Goal: Information Seeking & Learning: Learn about a topic

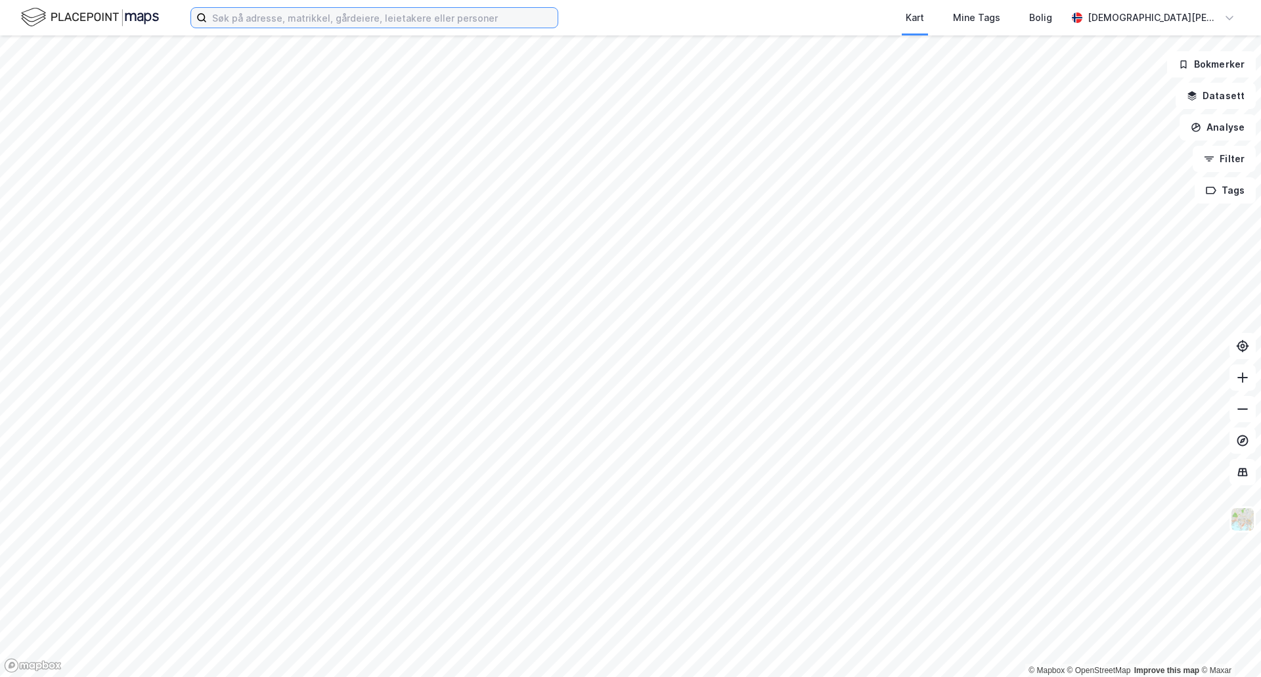
click at [283, 21] on input at bounding box center [382, 18] width 351 height 20
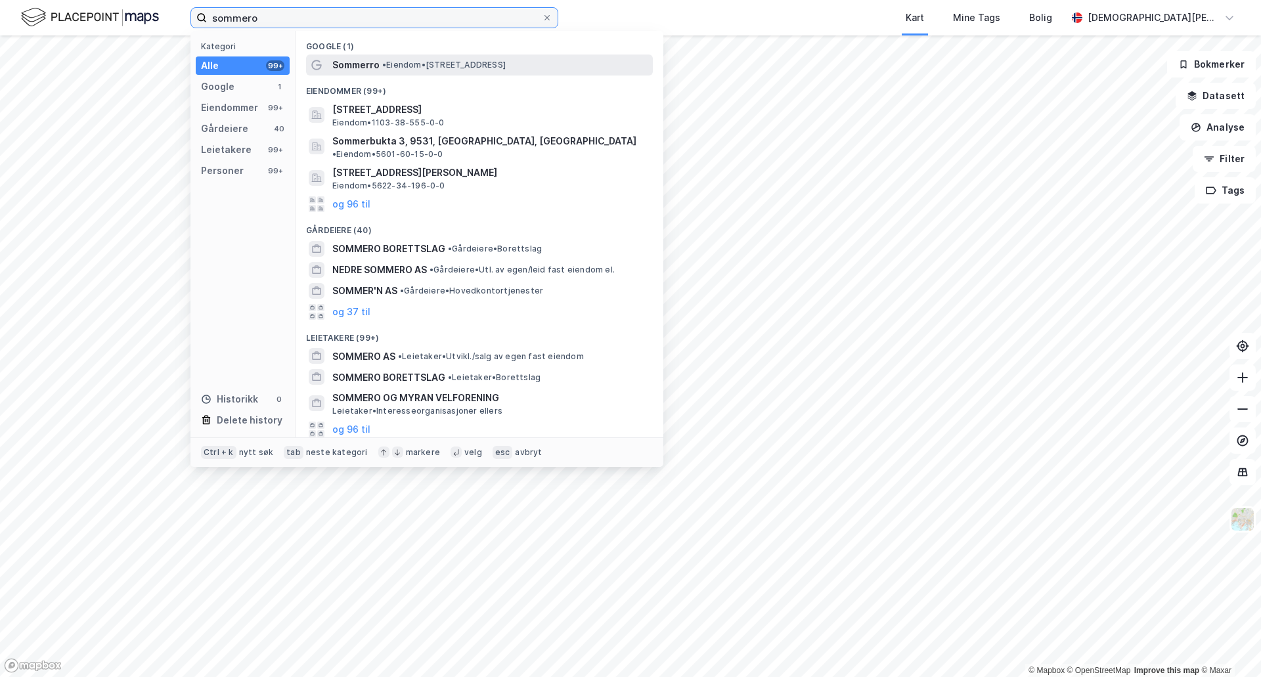
type input "sommero"
click at [386, 64] on span "•" at bounding box center [384, 65] width 4 height 10
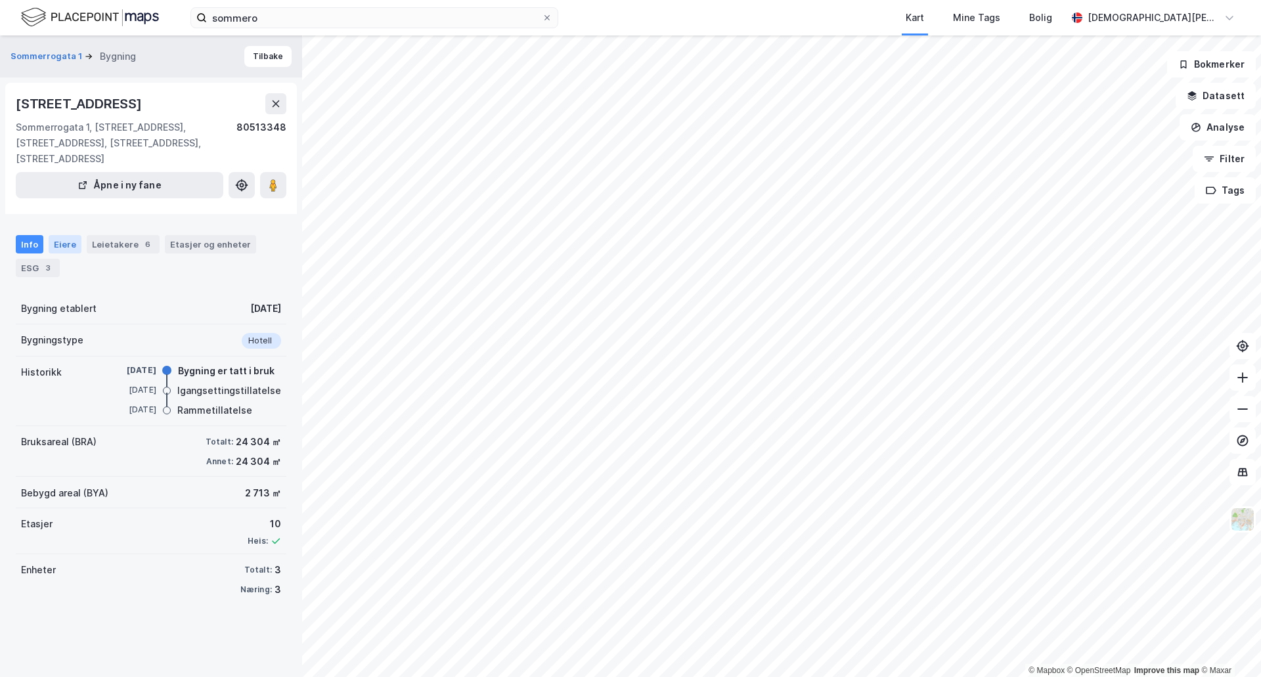
click at [64, 235] on div "Eiere" at bounding box center [65, 244] width 33 height 18
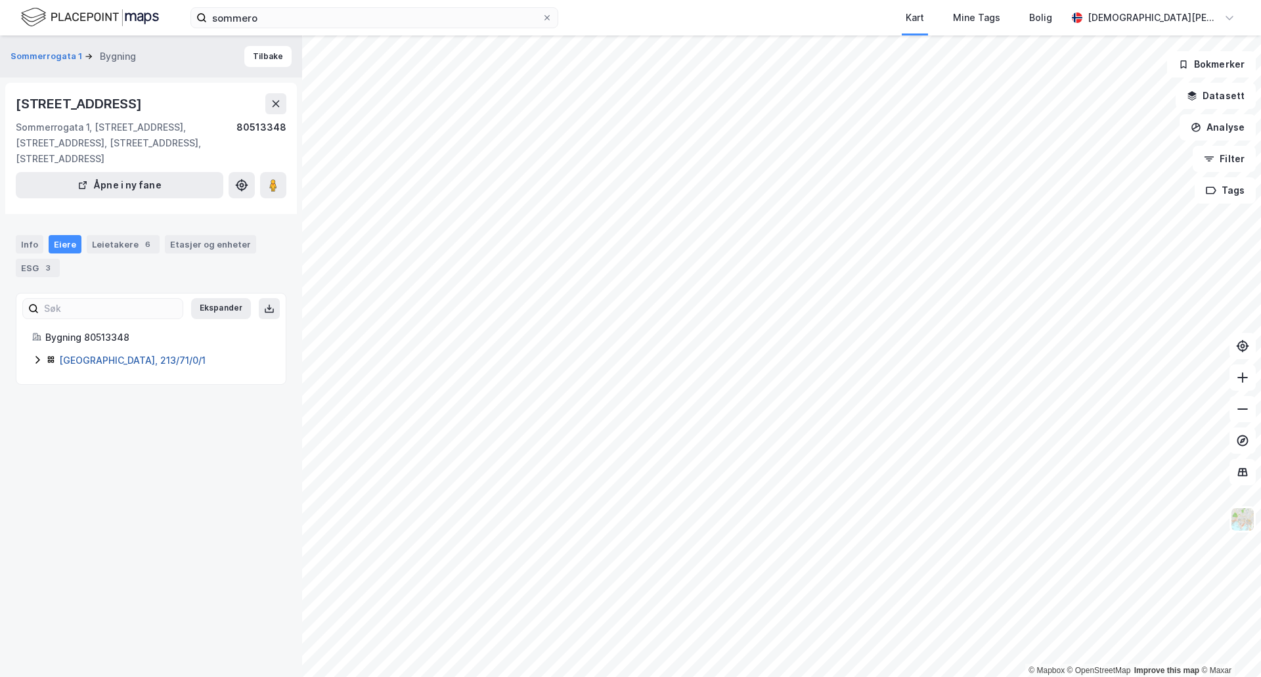
click at [89, 353] on div "[GEOGRAPHIC_DATA], 213/71/0/1" at bounding box center [164, 361] width 211 height 16
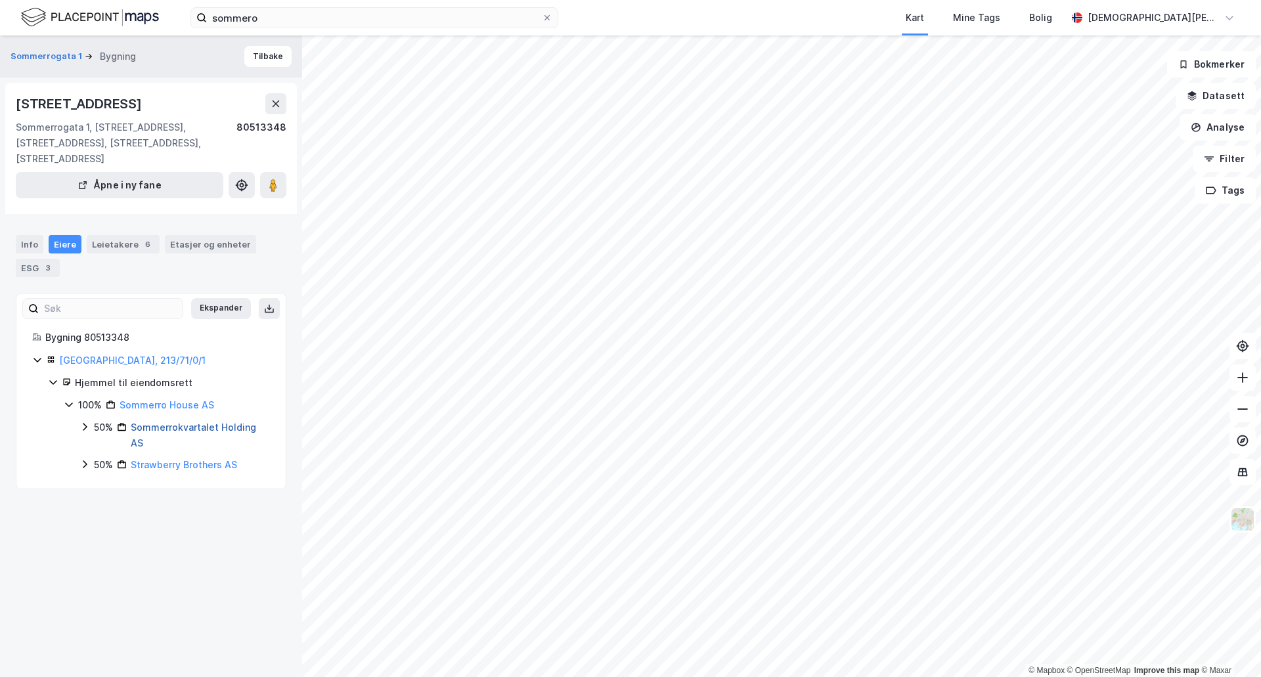
click at [170, 422] on link "Sommerrokvartalet Holding AS" at bounding box center [193, 435] width 125 height 27
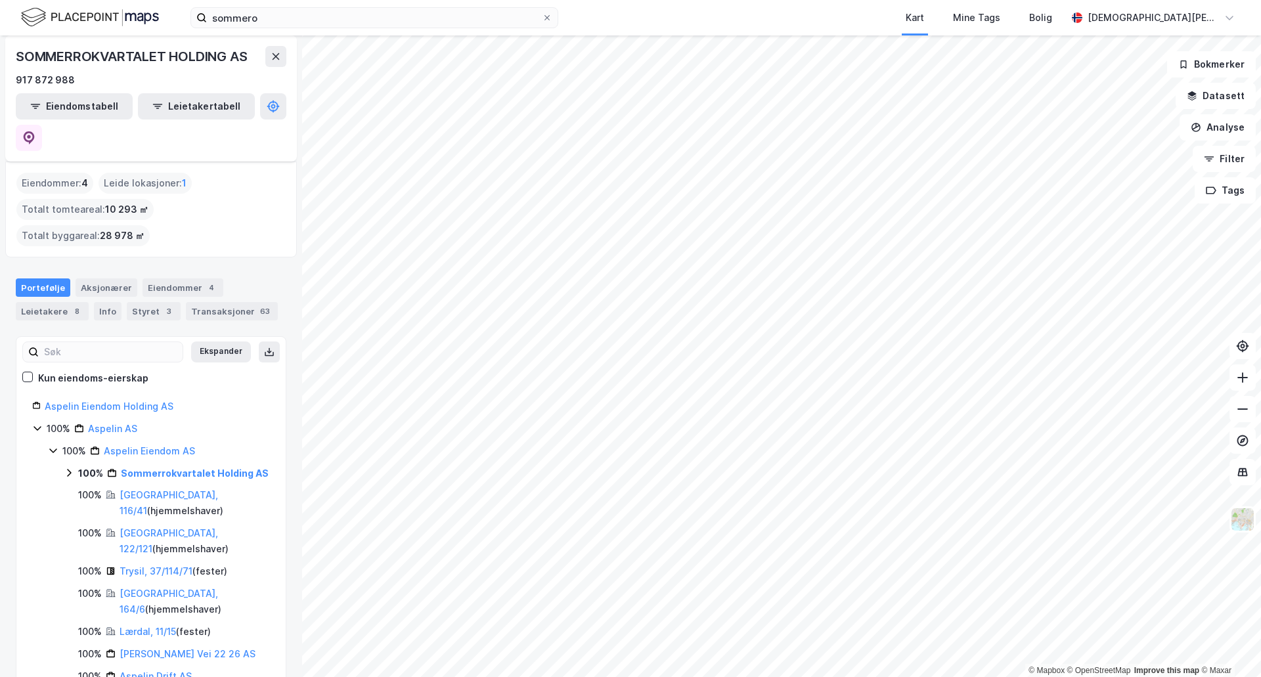
scroll to position [66, 0]
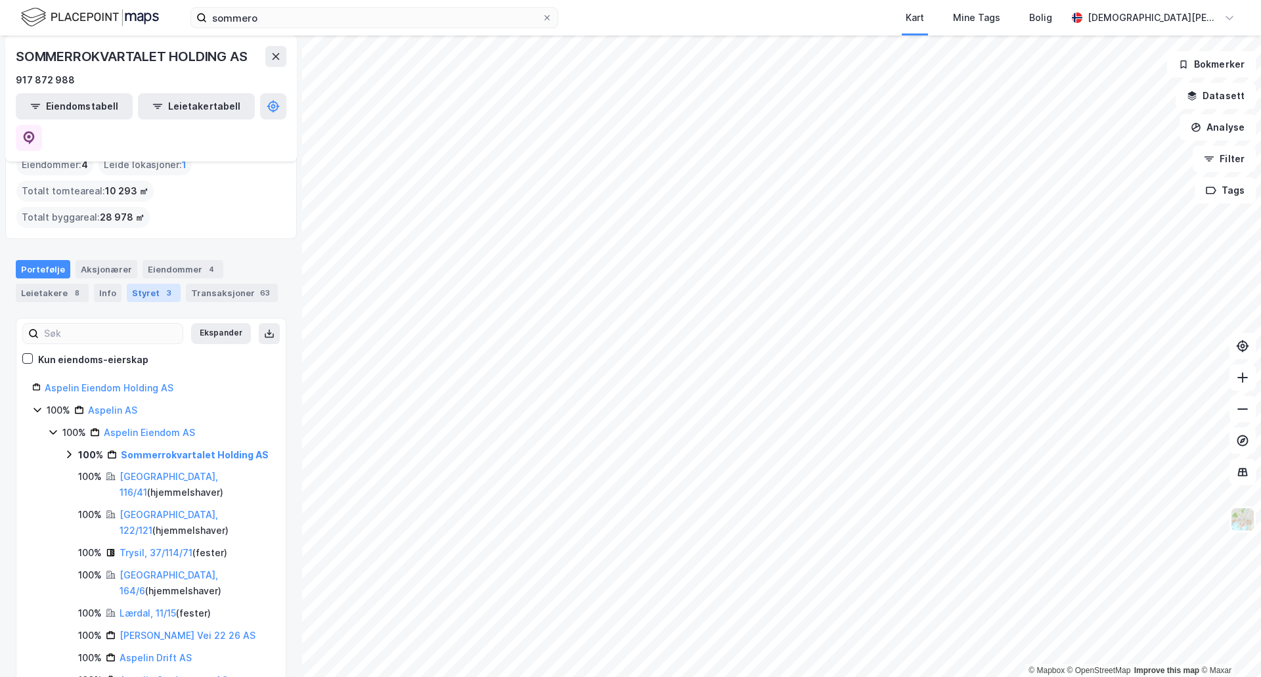
click at [140, 284] on div "Styret 3" at bounding box center [154, 293] width 54 height 18
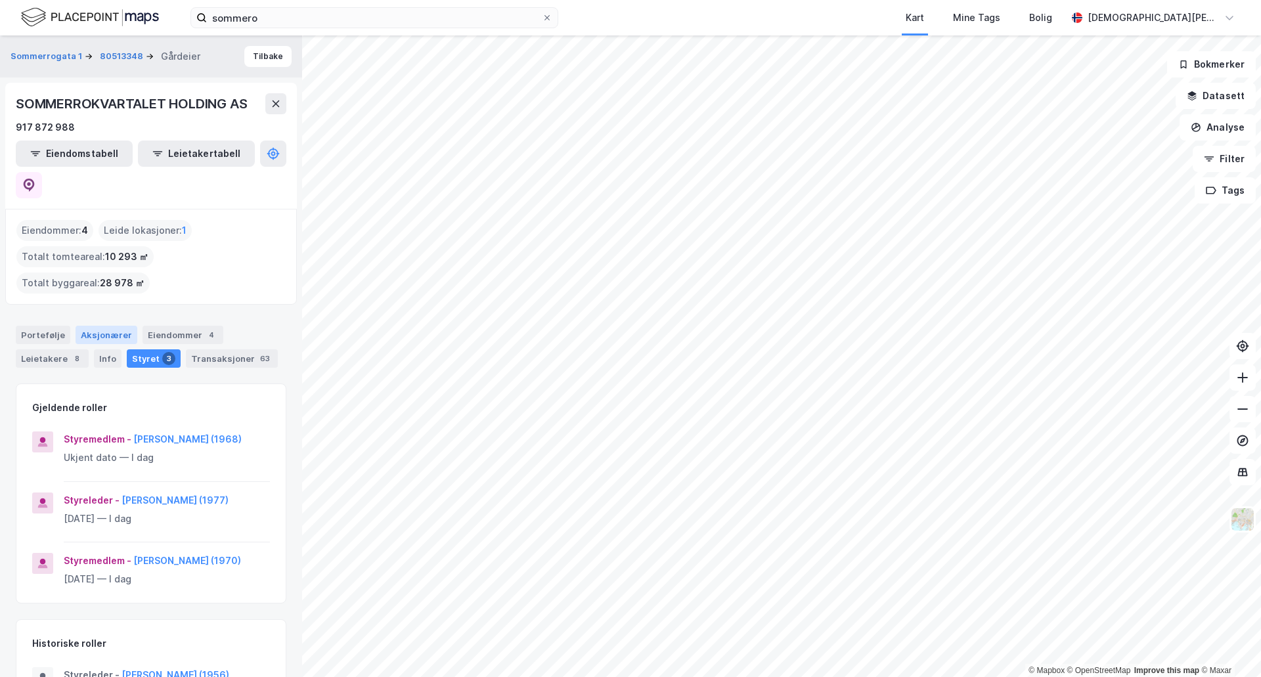
click at [103, 326] on div "Aksjonærer" at bounding box center [107, 335] width 62 height 18
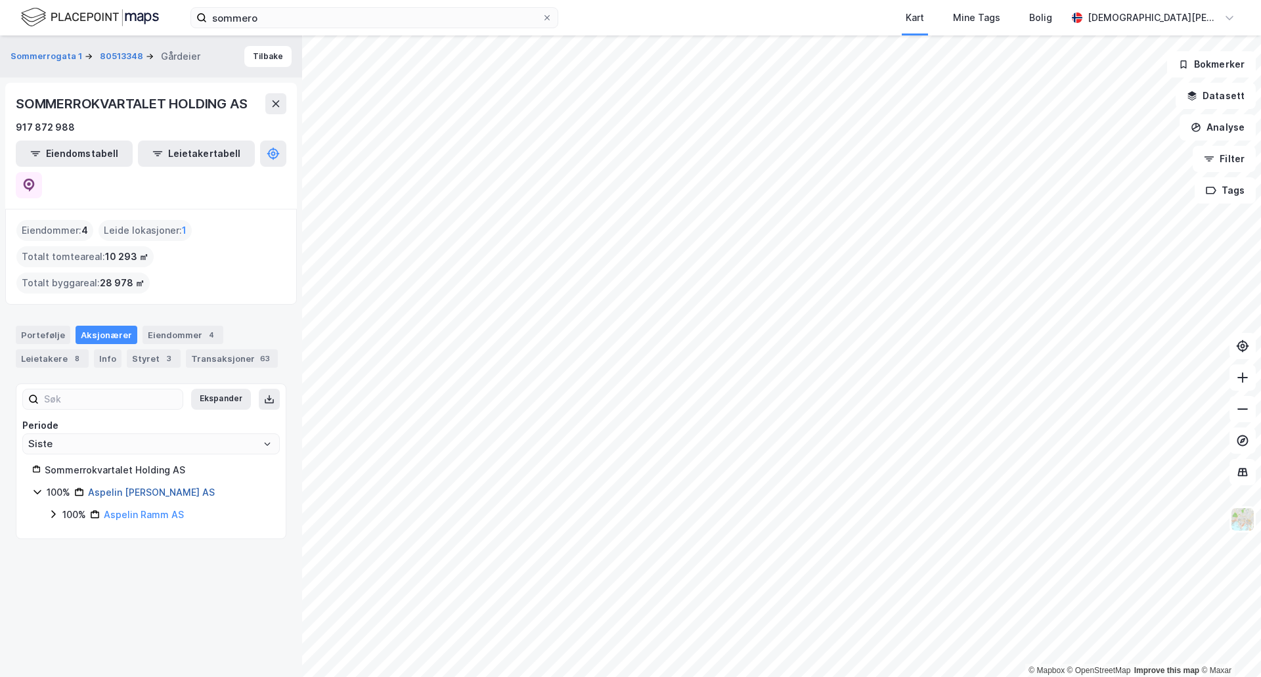
click at [148, 487] on link "Aspelin [PERSON_NAME] AS" at bounding box center [151, 492] width 127 height 11
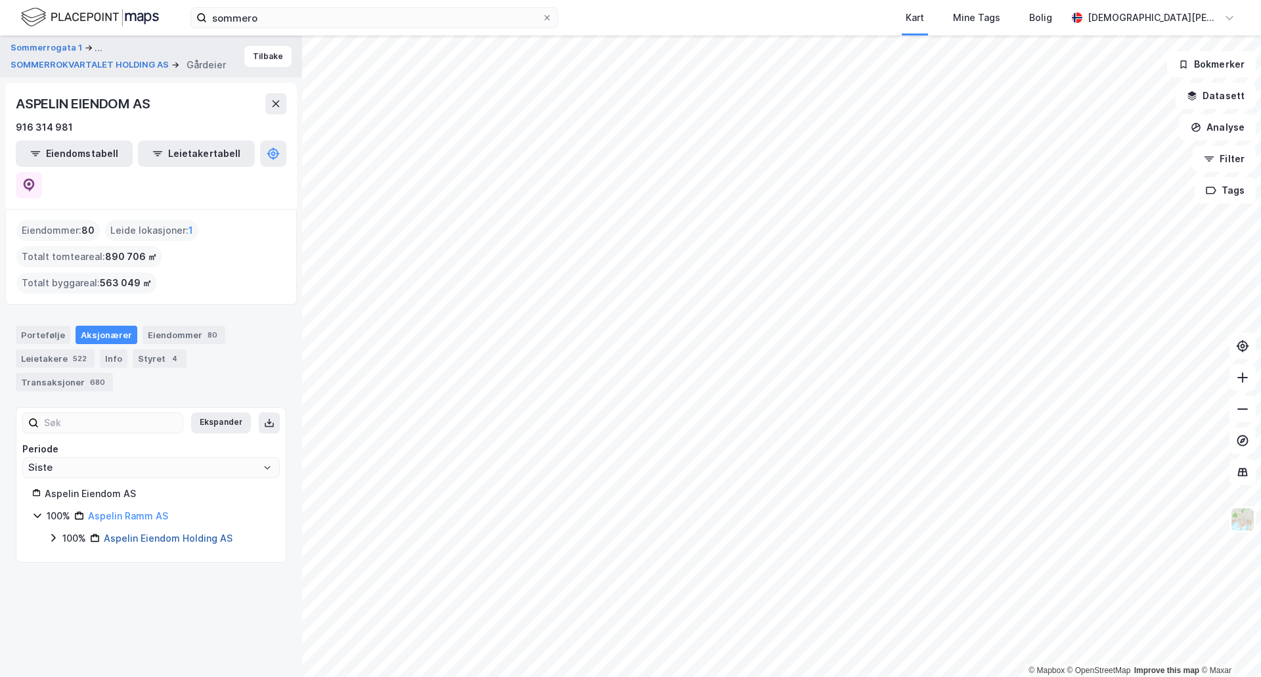
click at [162, 533] on link "Aspelin Eiendom Holding AS" at bounding box center [168, 538] width 129 height 11
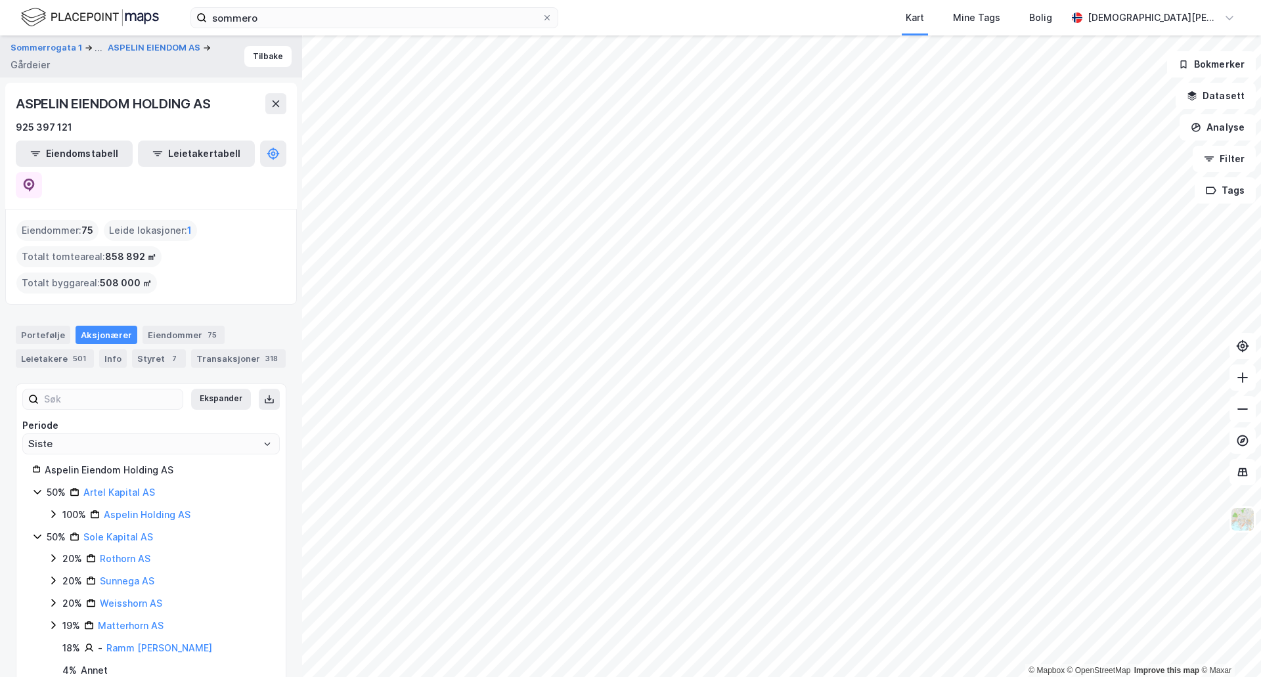
scroll to position [2, 0]
